Goal: Register for event/course

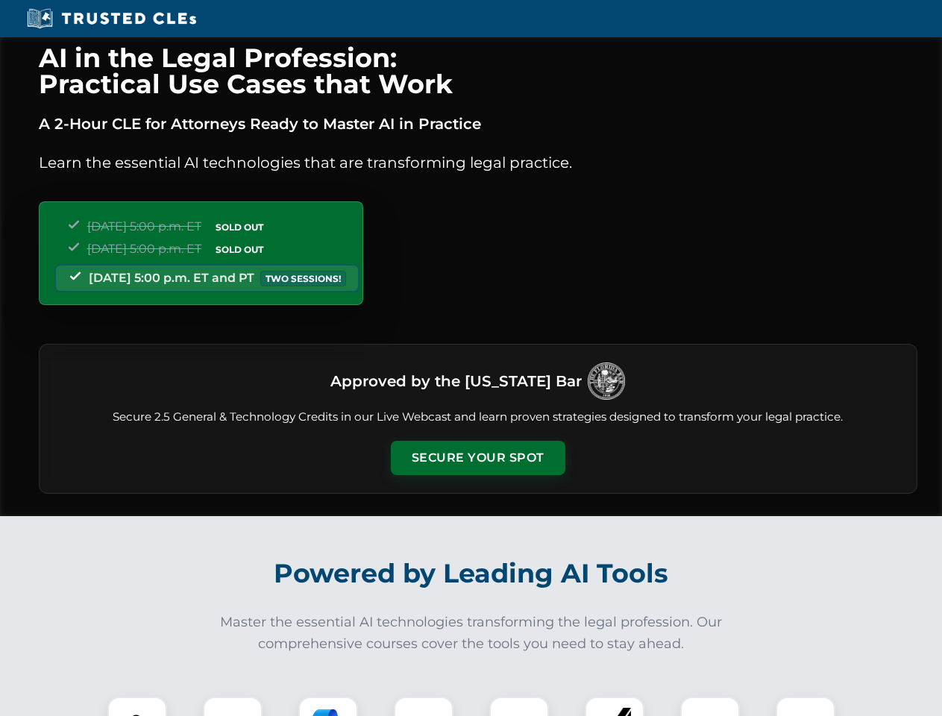
click at [478, 458] on button "Secure Your Spot" at bounding box center [478, 458] width 175 height 34
click at [137, 707] on img at bounding box center [137, 726] width 43 height 43
